Goal: Task Accomplishment & Management: Use online tool/utility

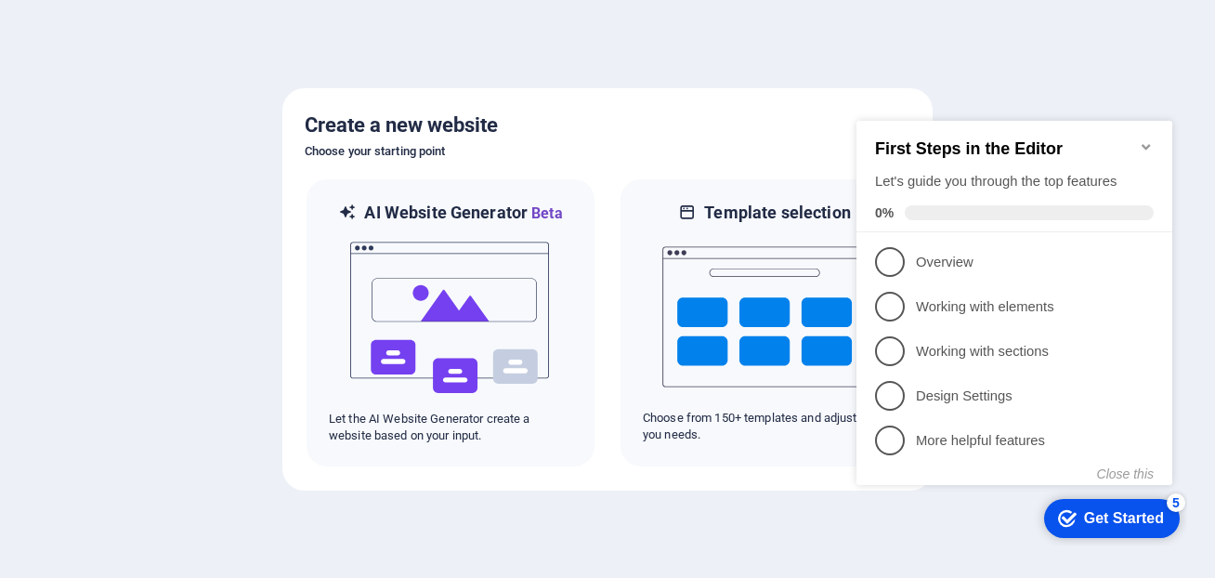
click at [1116, 517] on div "Get Started" at bounding box center [1124, 518] width 80 height 17
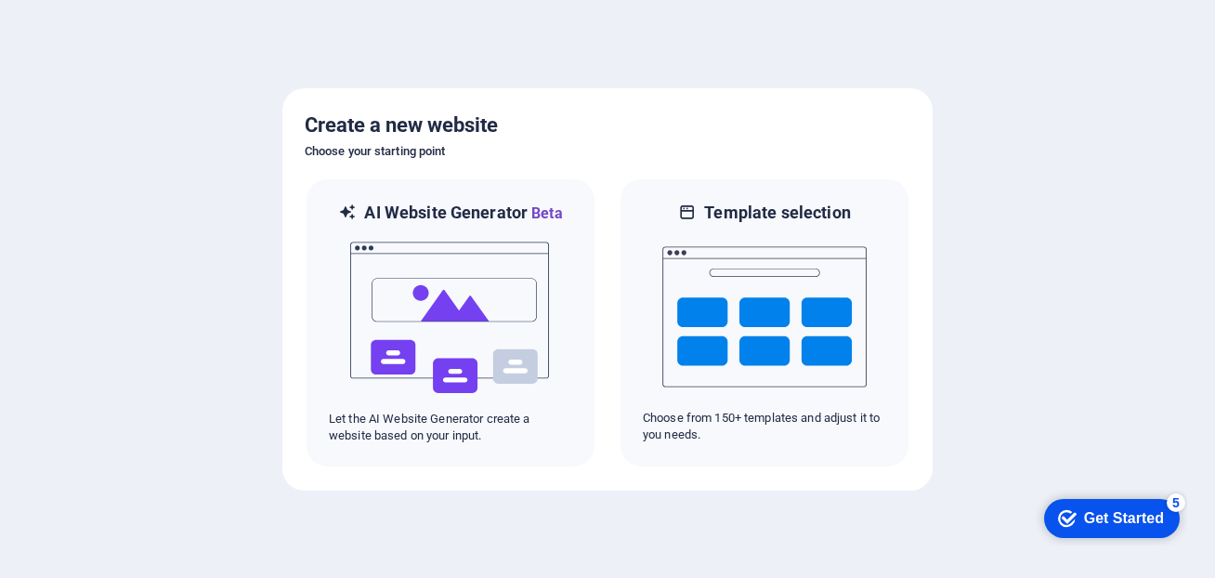
drag, startPoint x: 1133, startPoint y: 501, endPoint x: 1313, endPoint y: 911, distance: 448.5
click at [1133, 504] on div "checkmark Get Started 5" at bounding box center [1112, 518] width 136 height 39
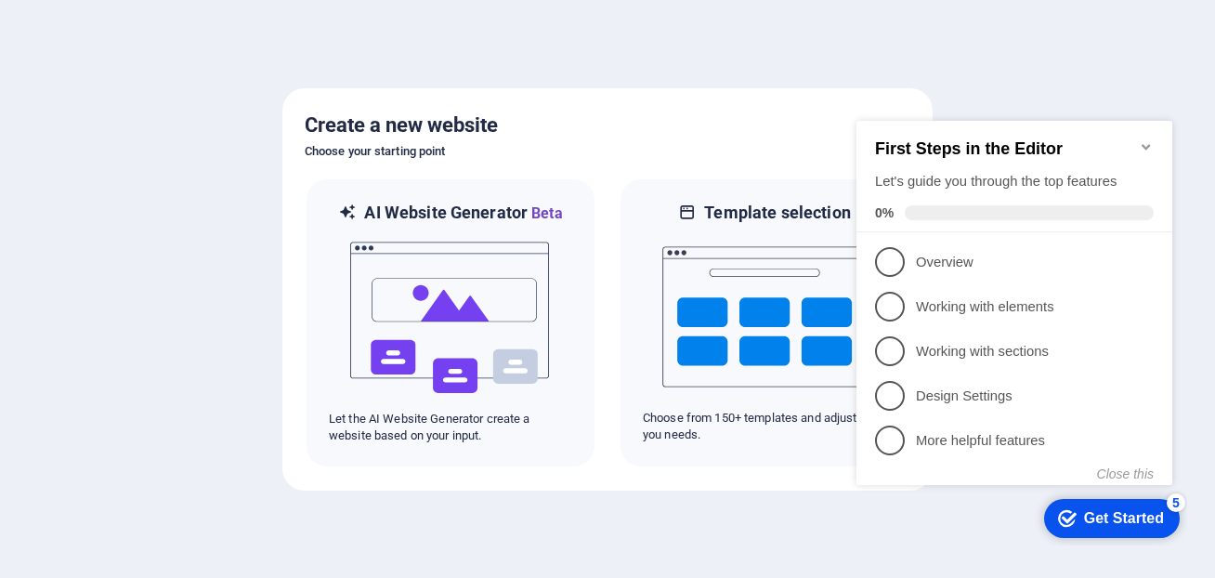
click at [1133, 520] on div "Get Started" at bounding box center [1124, 518] width 80 height 17
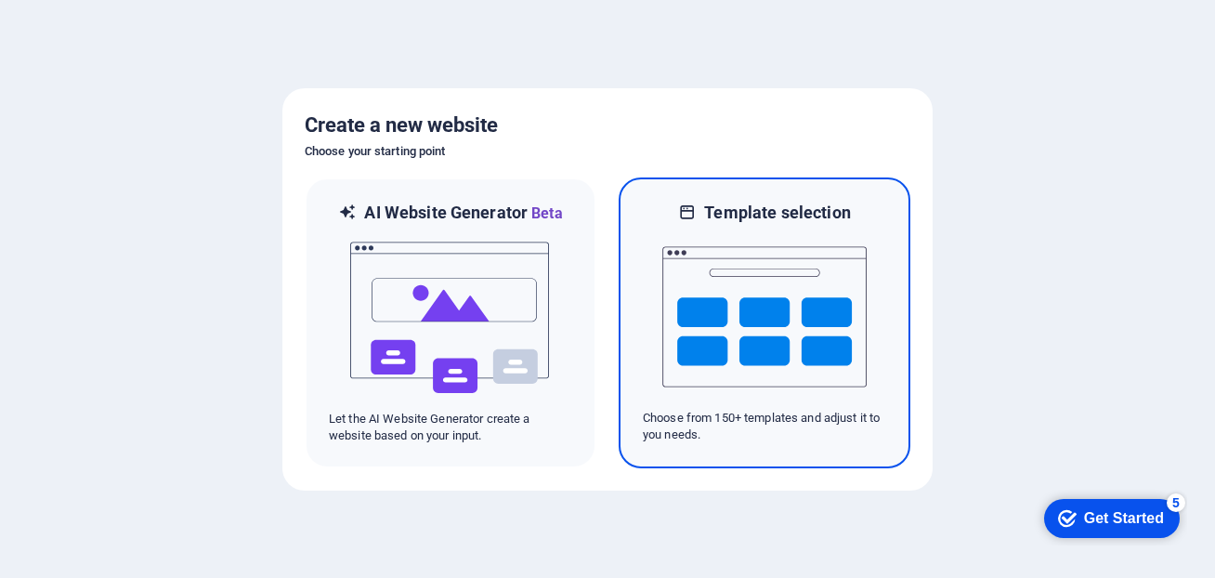
click at [708, 311] on img at bounding box center [764, 317] width 204 height 186
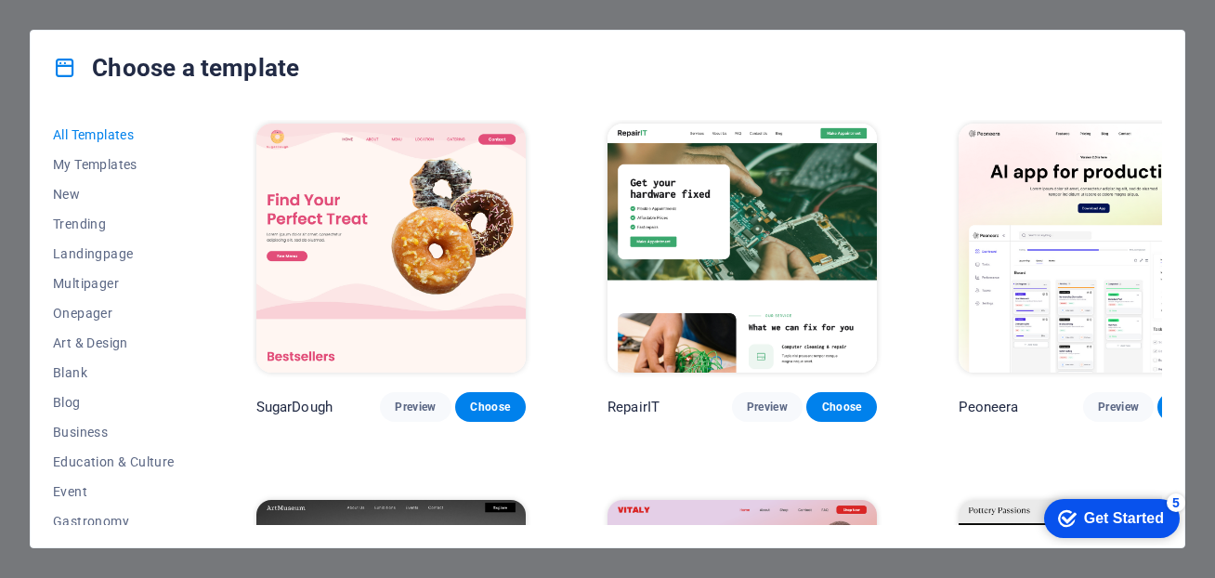
click at [1206, 342] on div "Choose a template All Templates My Templates New Trending Landingpage Multipage…" at bounding box center [607, 289] width 1215 height 578
click at [1097, 519] on div "Get Started" at bounding box center [1124, 518] width 80 height 17
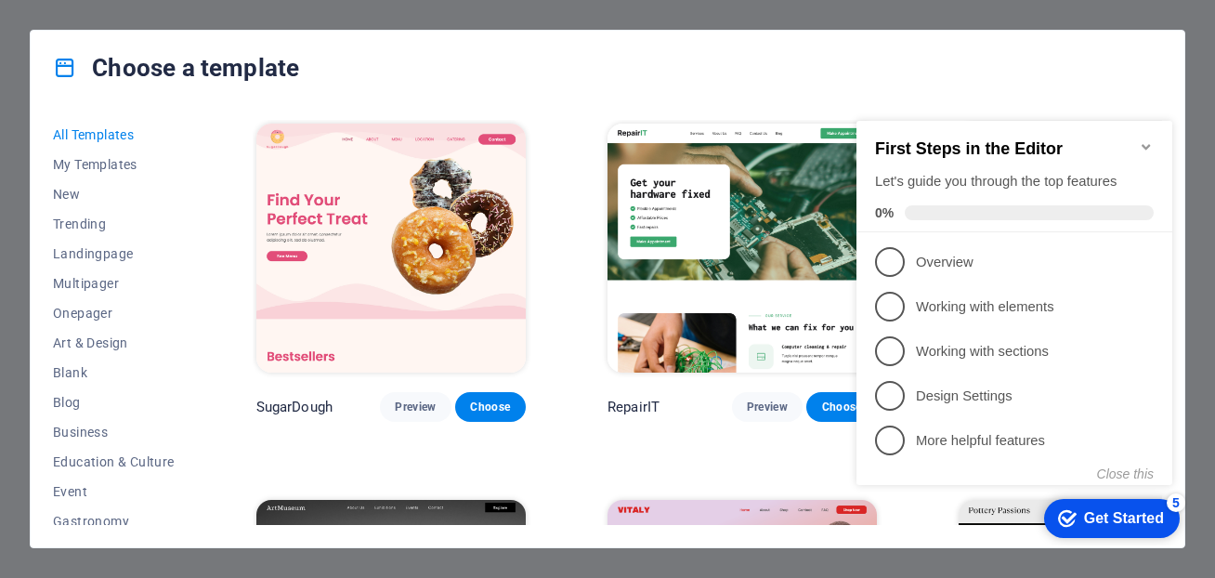
click at [1211, 151] on div "Choose a template All Templates My Templates New Trending Landingpage Multipage…" at bounding box center [607, 289] width 1215 height 578
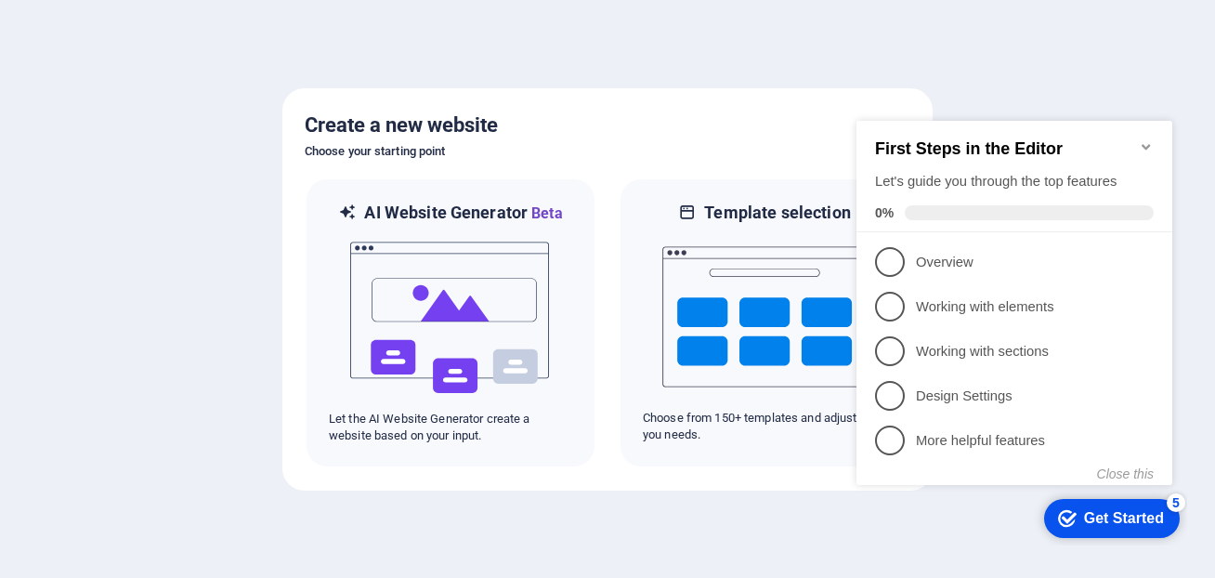
click at [1147, 139] on icon "Minimize checklist" at bounding box center [1146, 146] width 15 height 15
click at [1153, 139] on icon "Minimize checklist" at bounding box center [1146, 146] width 15 height 15
click at [1146, 139] on icon "Minimize checklist" at bounding box center [1146, 146] width 15 height 15
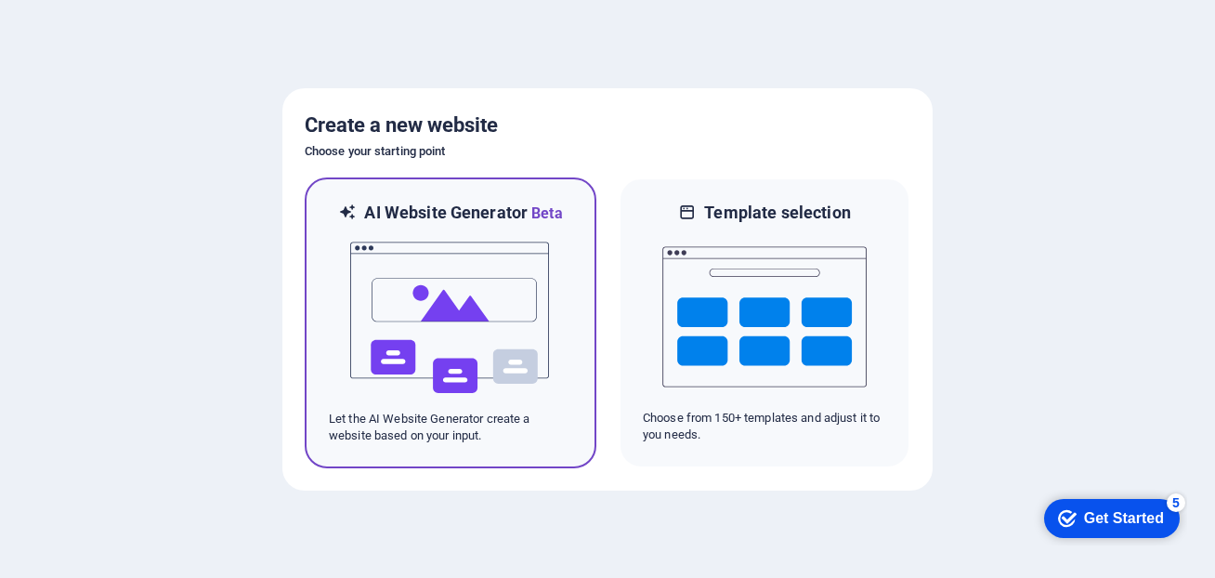
click at [438, 278] on img at bounding box center [450, 318] width 204 height 186
